Goal: Check status: Check status

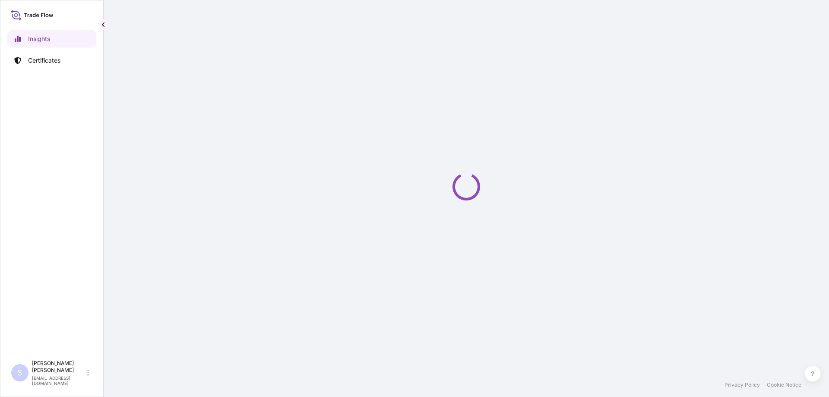
select select "2025"
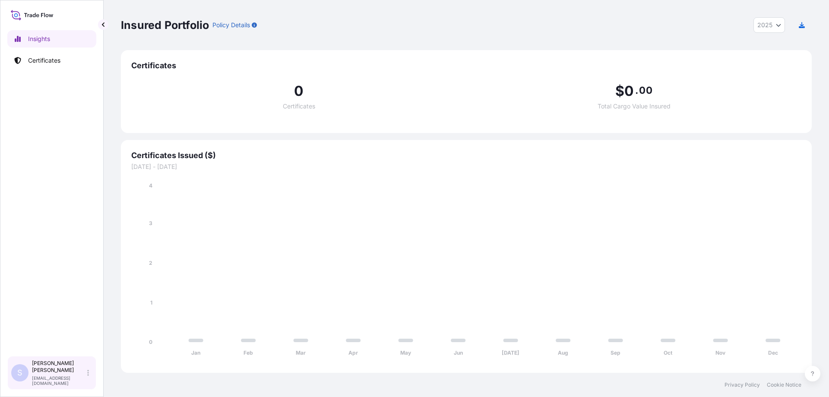
click at [51, 369] on div "S [PERSON_NAME] [EMAIL_ADDRESS][DOMAIN_NAME]" at bounding box center [51, 373] width 81 height 26
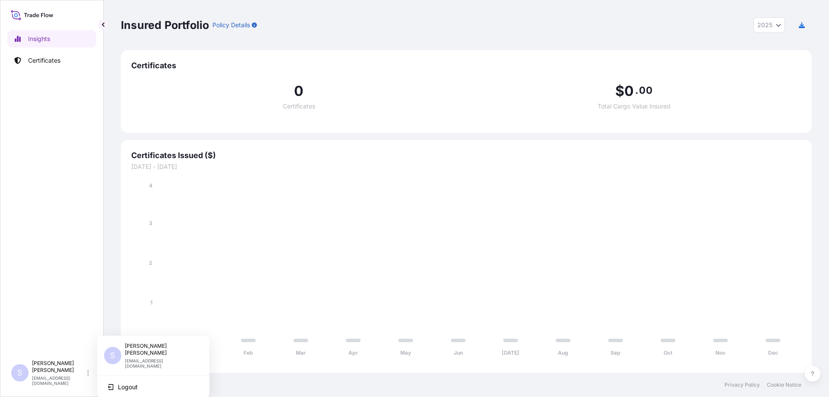
click at [145, 358] on p "[EMAIL_ADDRESS][DOMAIN_NAME]" at bounding box center [160, 363] width 71 height 10
click at [88, 375] on icon at bounding box center [88, 373] width 2 height 6
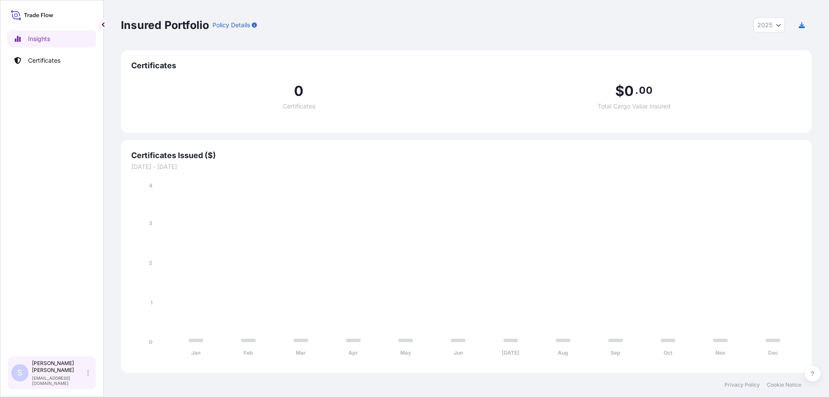
click at [88, 375] on icon at bounding box center [88, 373] width 2 height 6
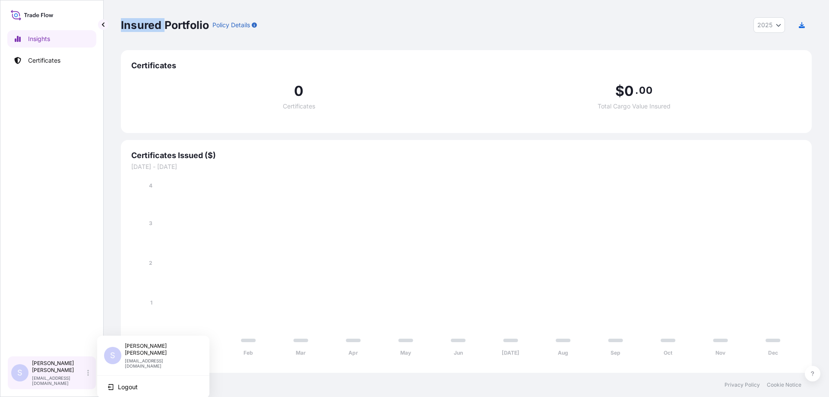
click at [88, 375] on icon at bounding box center [88, 373] width 2 height 6
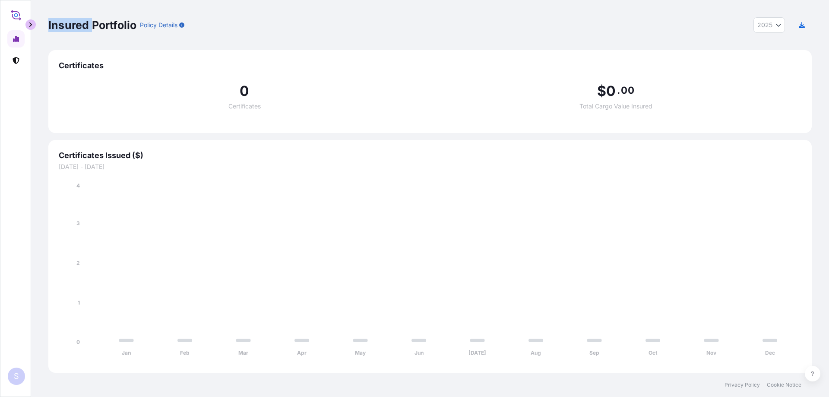
click at [27, 23] on button "button" at bounding box center [30, 24] width 10 height 10
click at [33, 22] on button "button" at bounding box center [30, 24] width 10 height 10
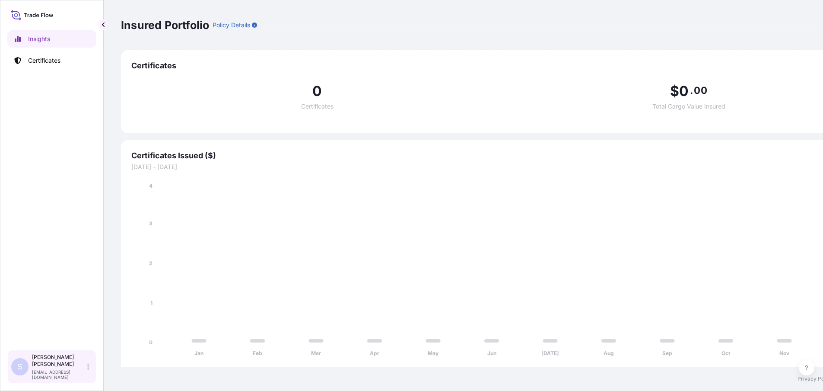
click at [85, 374] on div "S [PERSON_NAME] [EMAIL_ADDRESS][DOMAIN_NAME]" at bounding box center [51, 366] width 81 height 26
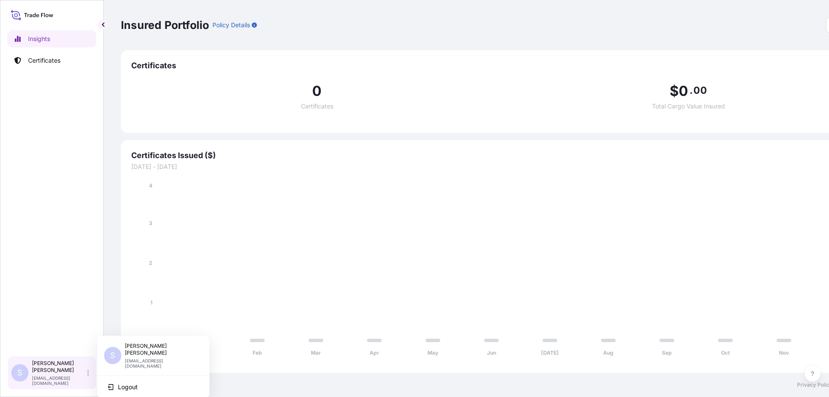
click at [64, 369] on div "S [PERSON_NAME] [EMAIL_ADDRESS][DOMAIN_NAME]" at bounding box center [51, 373] width 81 height 26
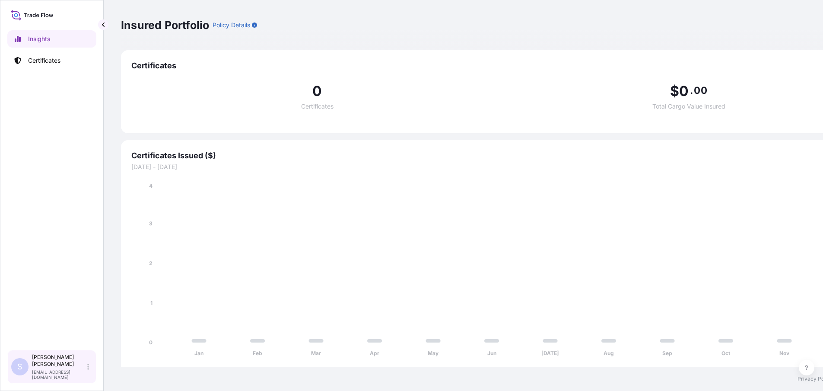
click at [61, 367] on p "[PERSON_NAME]" at bounding box center [59, 360] width 54 height 14
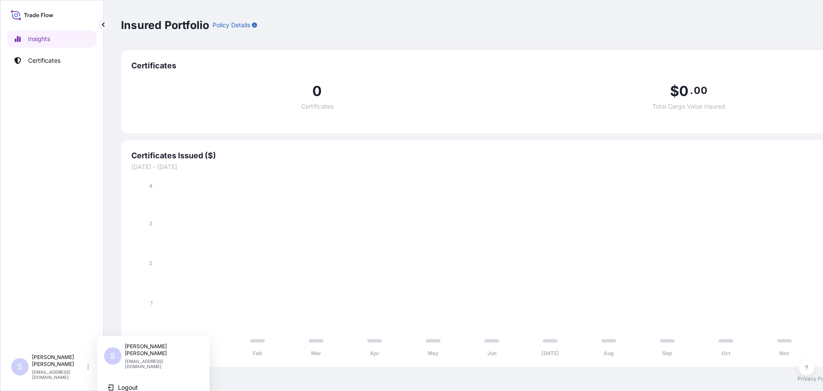
click at [46, 13] on icon at bounding box center [32, 15] width 43 height 13
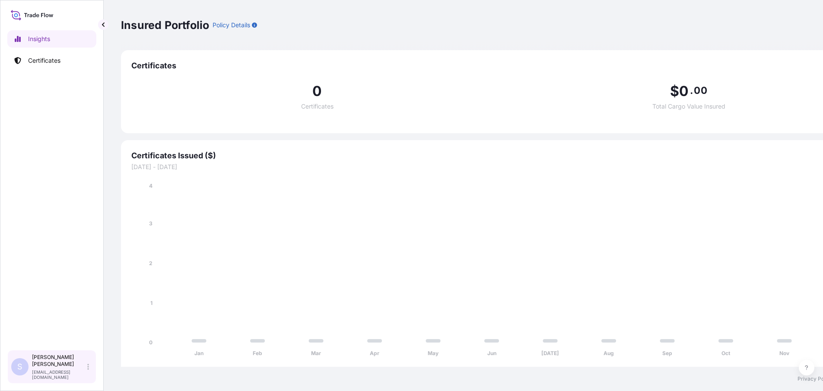
click at [35, 383] on div "S [PERSON_NAME] [EMAIL_ADDRESS][DOMAIN_NAME]" at bounding box center [51, 366] width 89 height 34
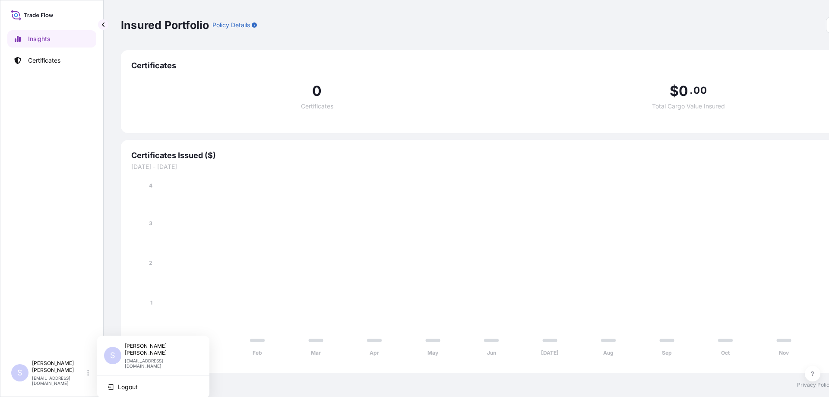
click at [138, 350] on p "[PERSON_NAME]" at bounding box center [160, 350] width 71 height 14
click at [134, 361] on div "S [PERSON_NAME] [EMAIL_ADDRESS][DOMAIN_NAME]" at bounding box center [153, 357] width 112 height 37
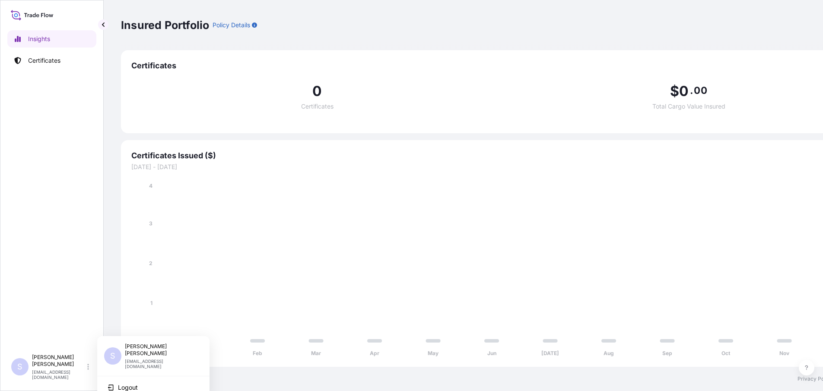
click at [267, 91] on div "0 Certificates" at bounding box center [316, 96] width 371 height 25
click at [238, 25] on p "Policy Details" at bounding box center [232, 25] width 38 height 9
click at [252, 26] on div "Policy Details" at bounding box center [235, 25] width 44 height 14
click at [255, 25] on icon "button" at bounding box center [254, 24] width 5 height 5
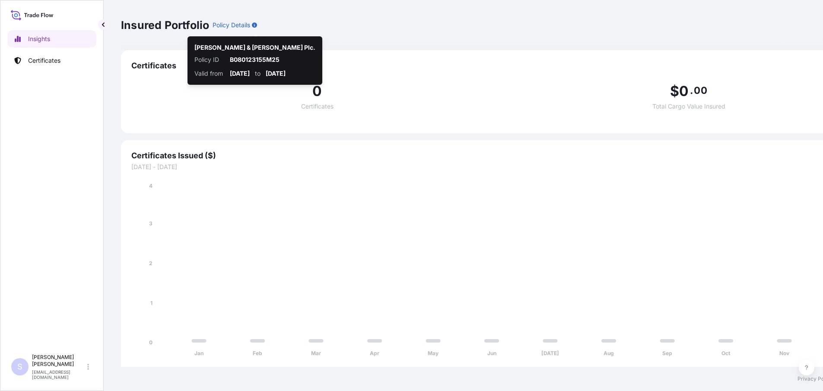
click at [35, 21] on icon at bounding box center [32, 15] width 43 height 13
